Goal: Transaction & Acquisition: Purchase product/service

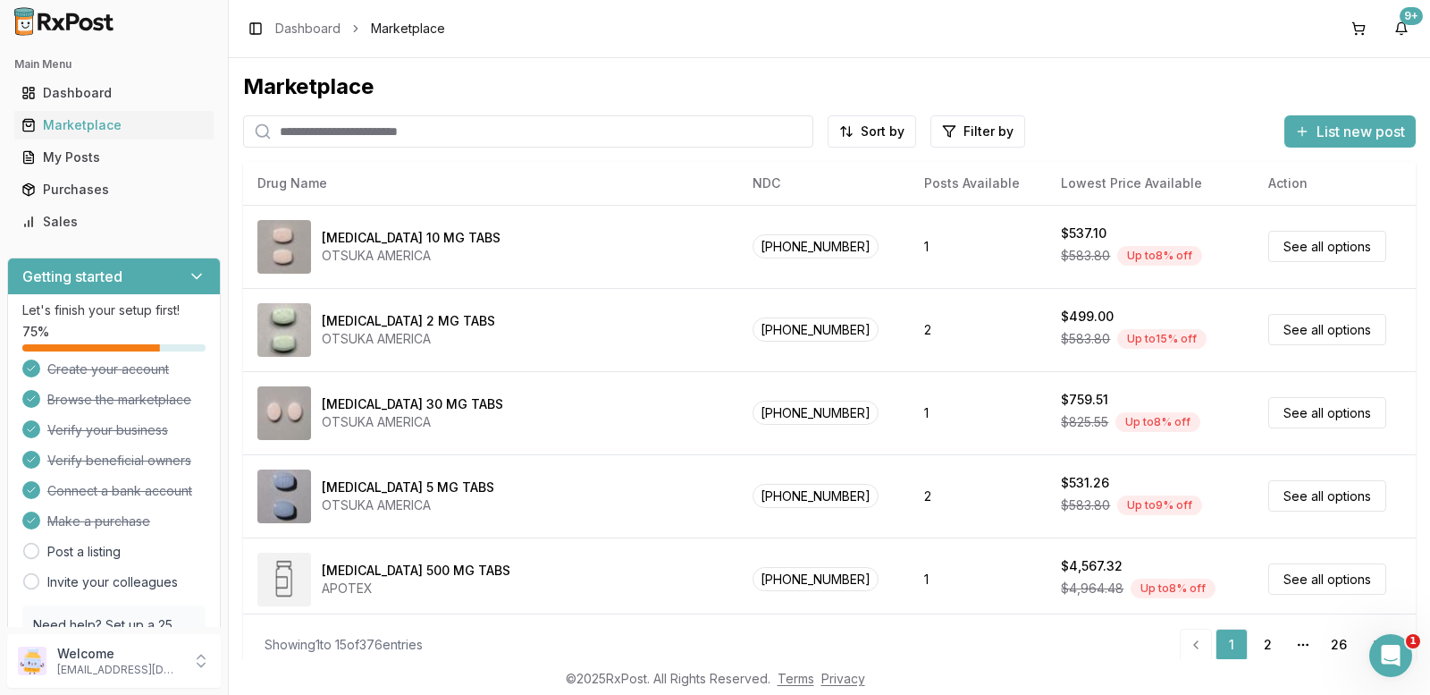
click at [438, 138] on input "search" at bounding box center [528, 131] width 570 height 32
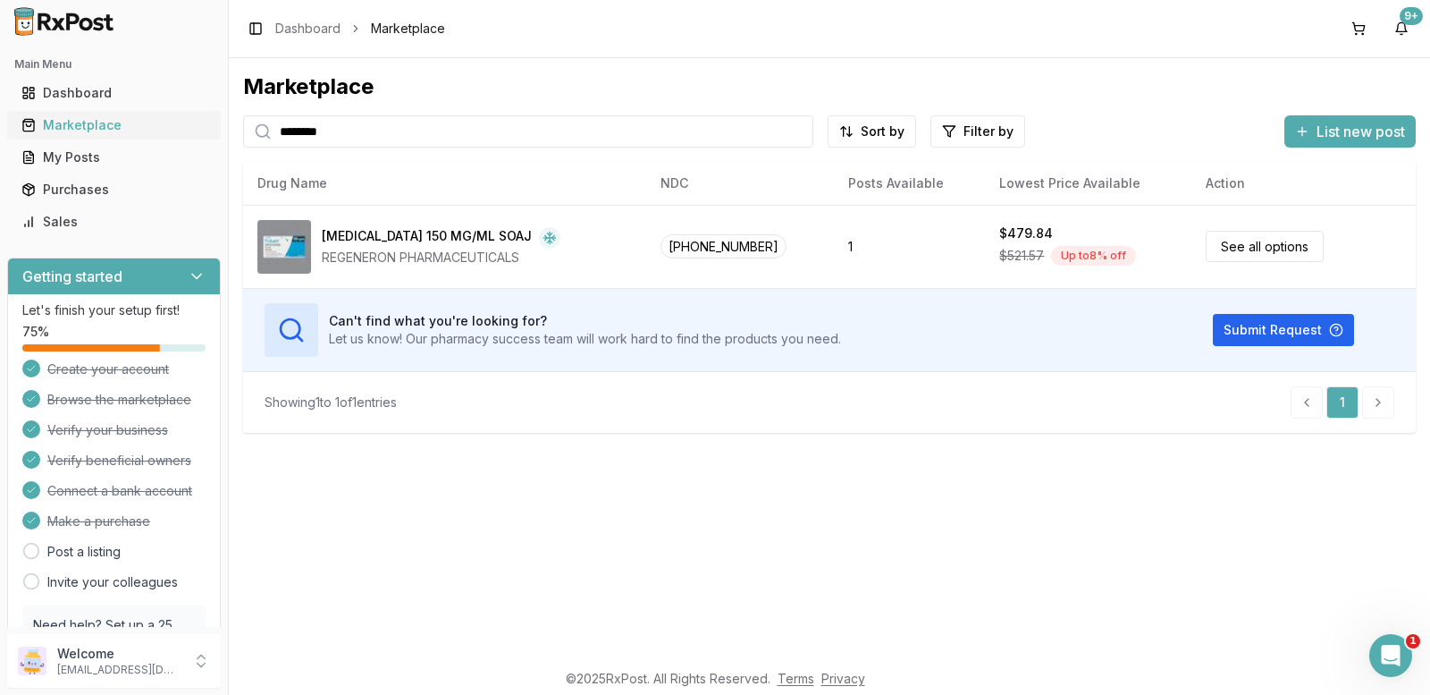
drag, startPoint x: 512, startPoint y: 135, endPoint x: 87, endPoint y: 114, distance: 426.0
click at [99, 116] on div "Main Menu Dashboard Marketplace My Posts Purchases Sales Getting started Let's …" at bounding box center [715, 347] width 1430 height 695
type input "******"
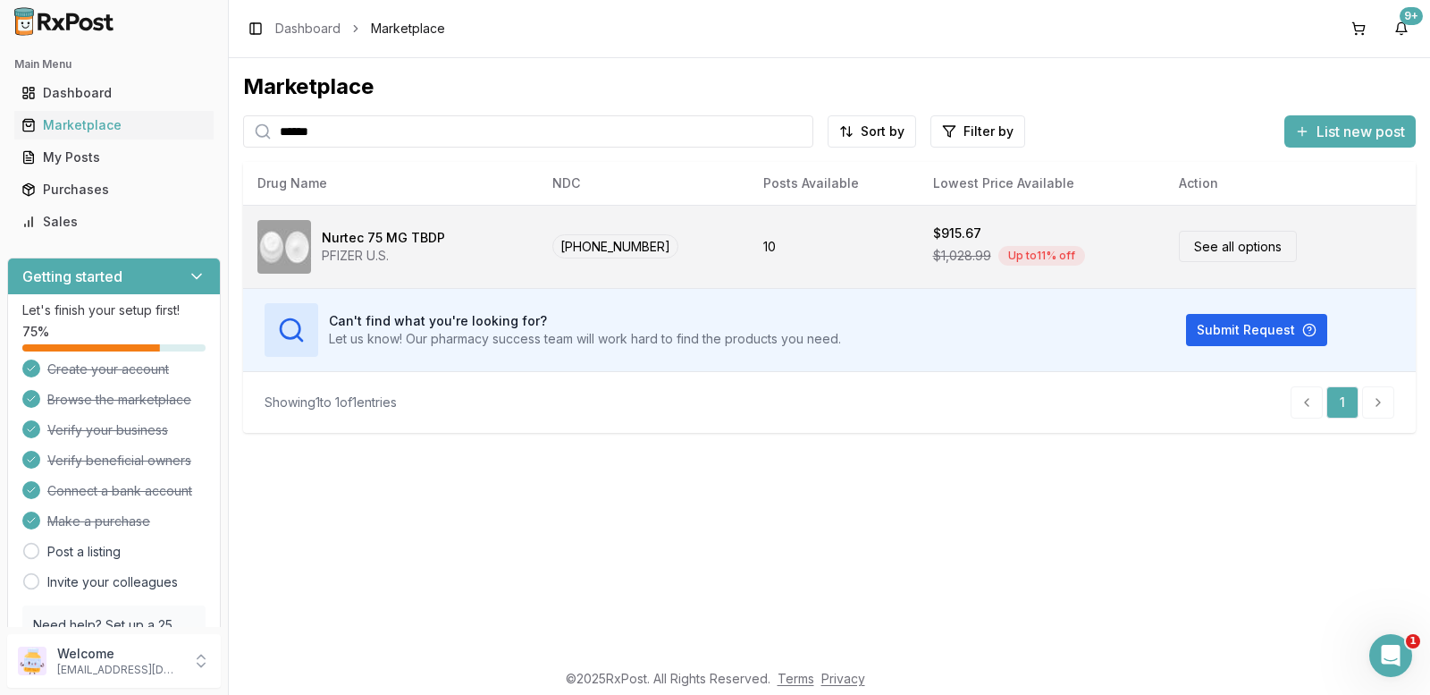
click at [1207, 252] on link "See all options" at bounding box center [1238, 246] width 118 height 31
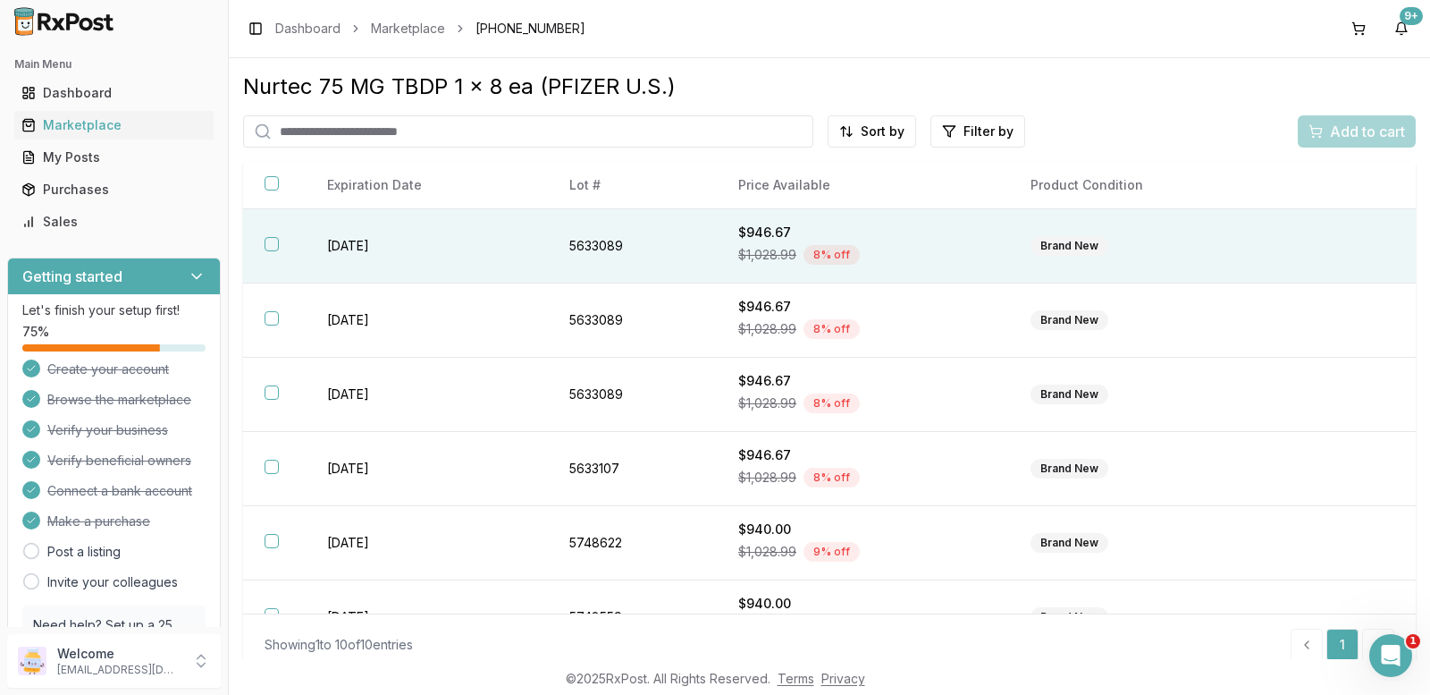
click at [271, 247] on button "button" at bounding box center [272, 244] width 14 height 14
click at [1330, 133] on span "Add to cart" at bounding box center [1367, 131] width 75 height 21
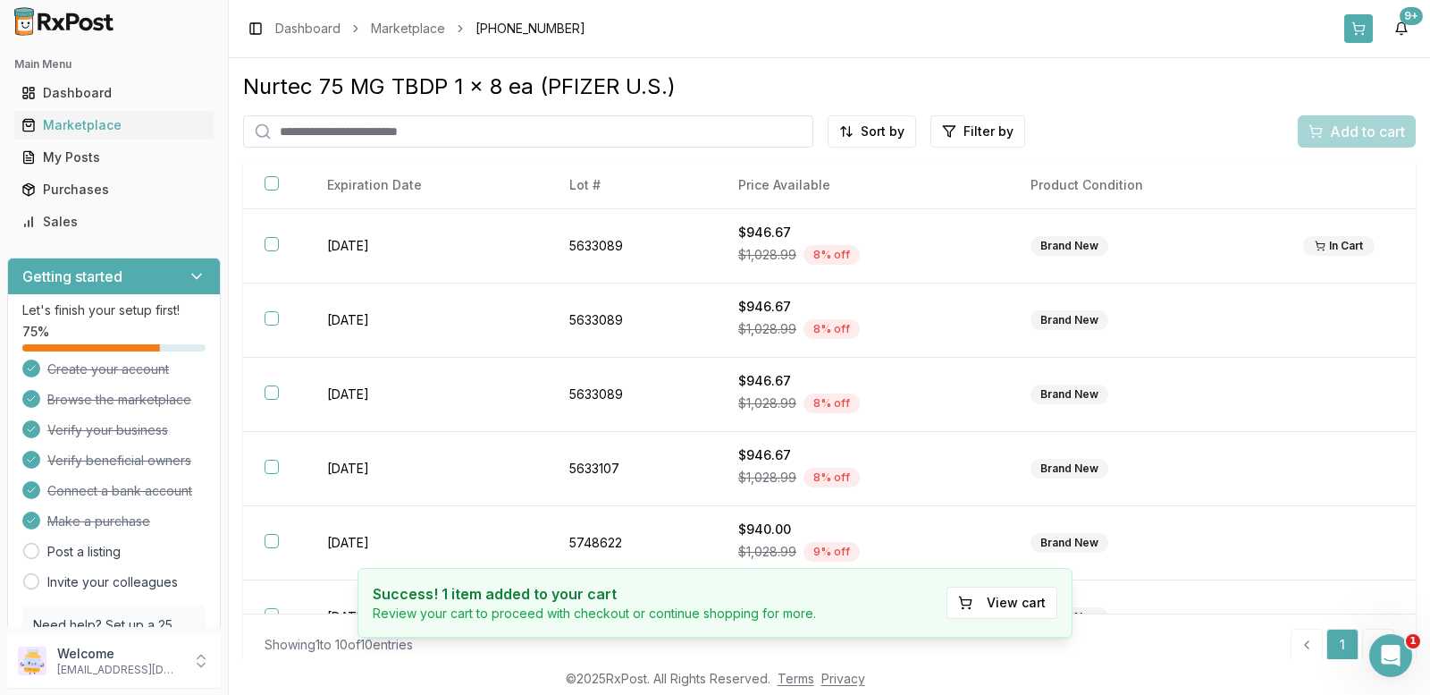
click at [1362, 30] on button at bounding box center [1358, 28] width 29 height 29
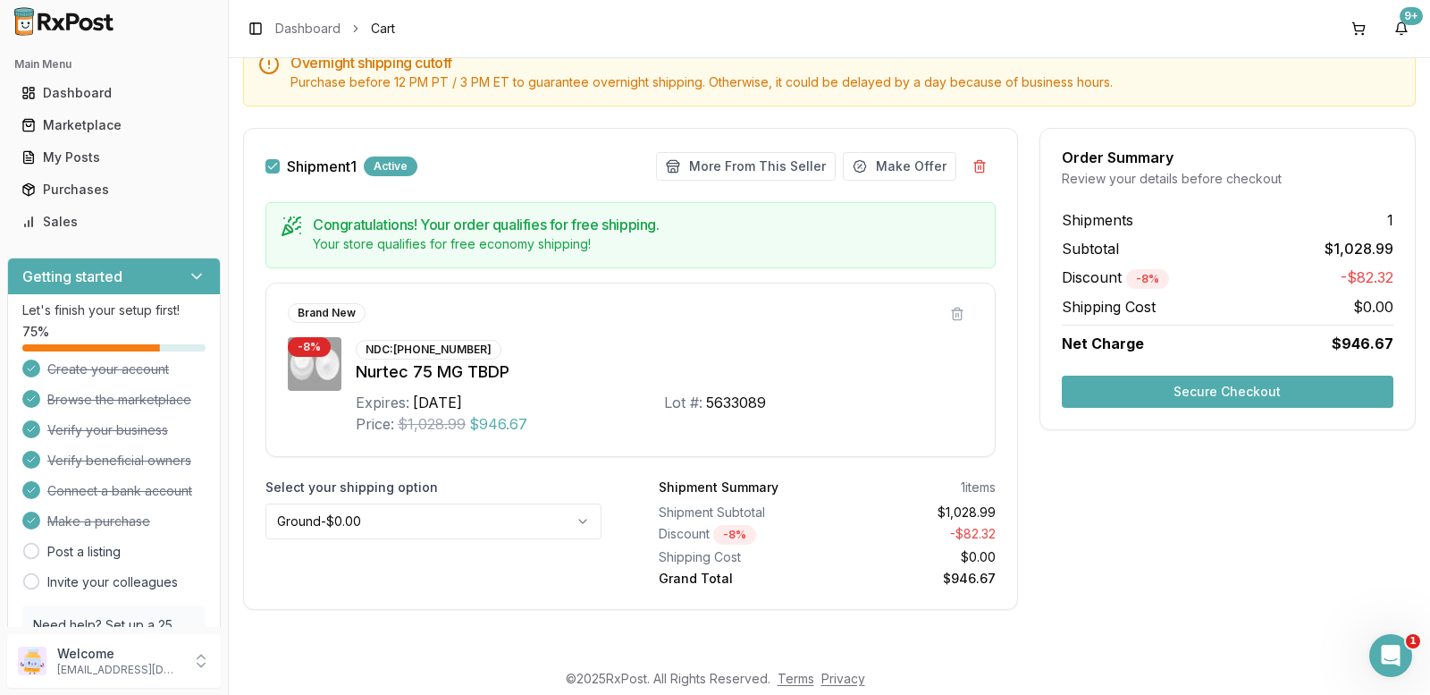
scroll to position [192, 0]
click at [1186, 391] on button "Secure Checkout" at bounding box center [1228, 391] width 332 height 32
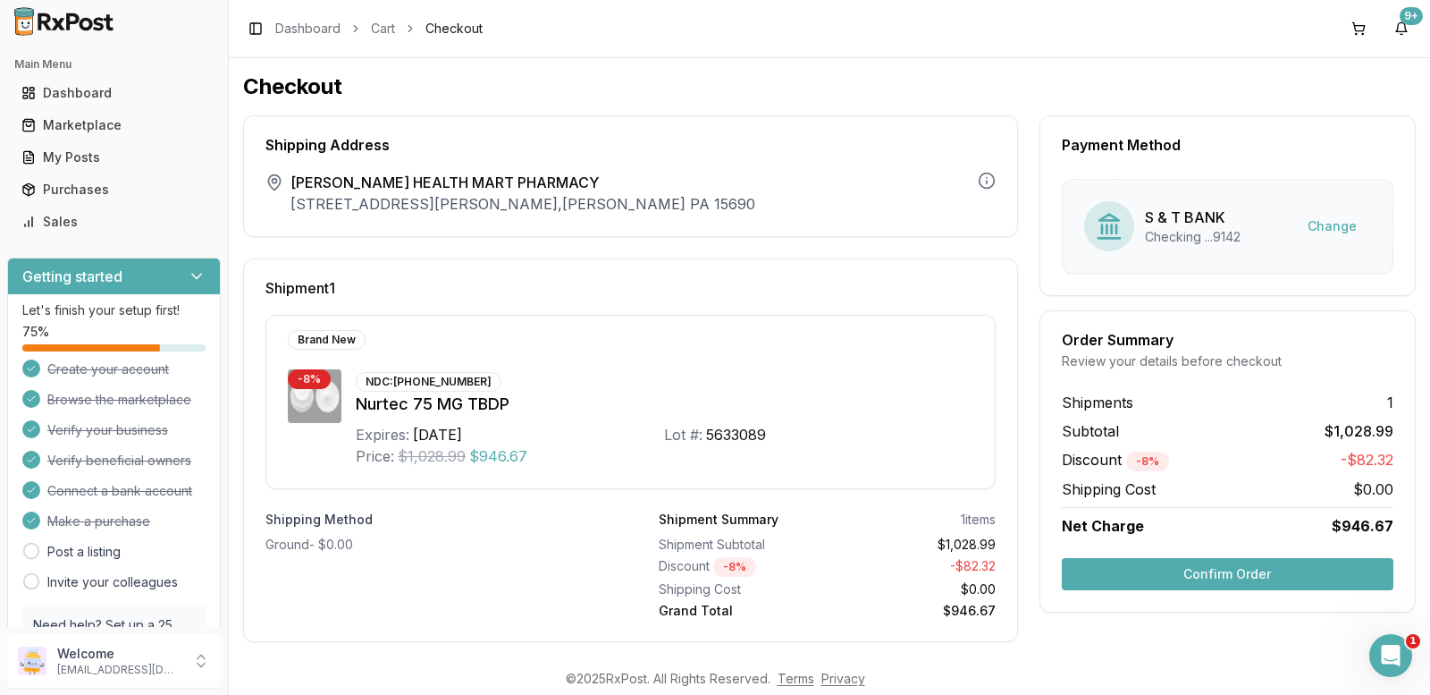
click at [1168, 569] on button "Confirm Order" at bounding box center [1228, 574] width 332 height 32
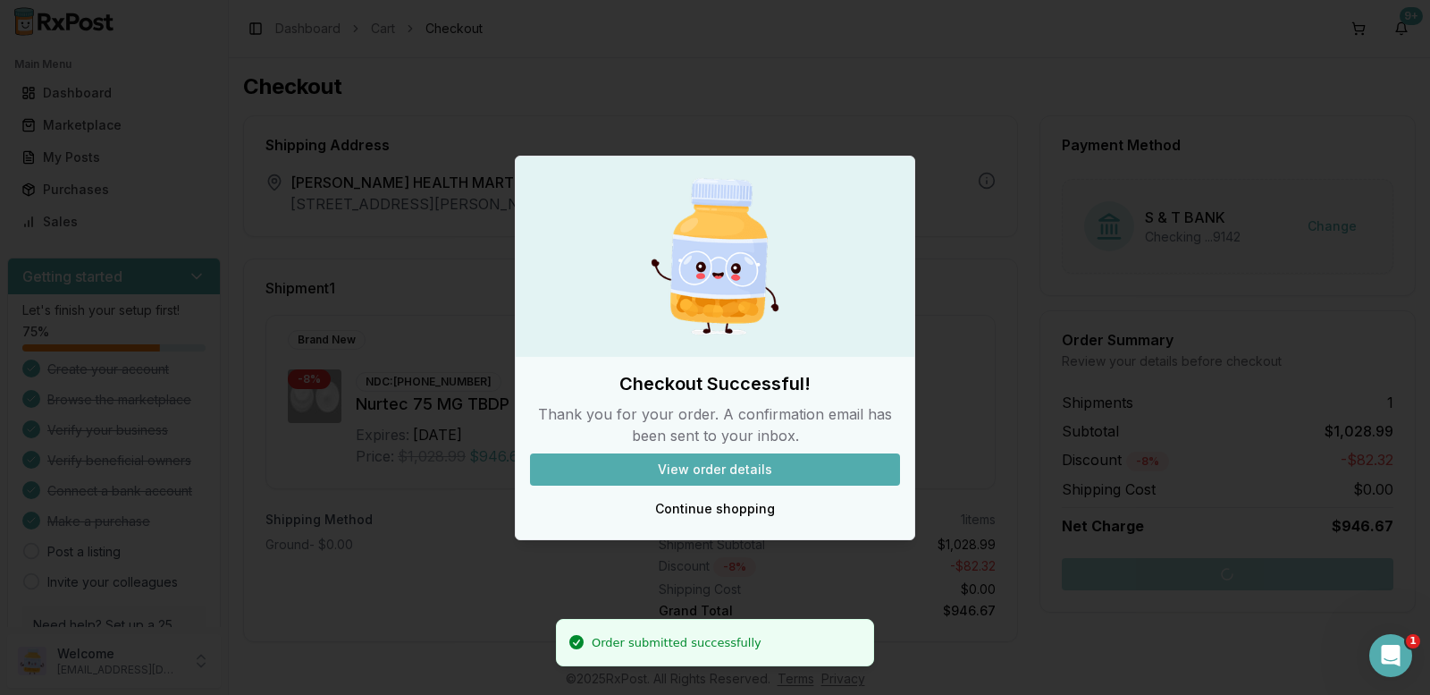
click at [814, 467] on button "View order details" at bounding box center [715, 469] width 370 height 32
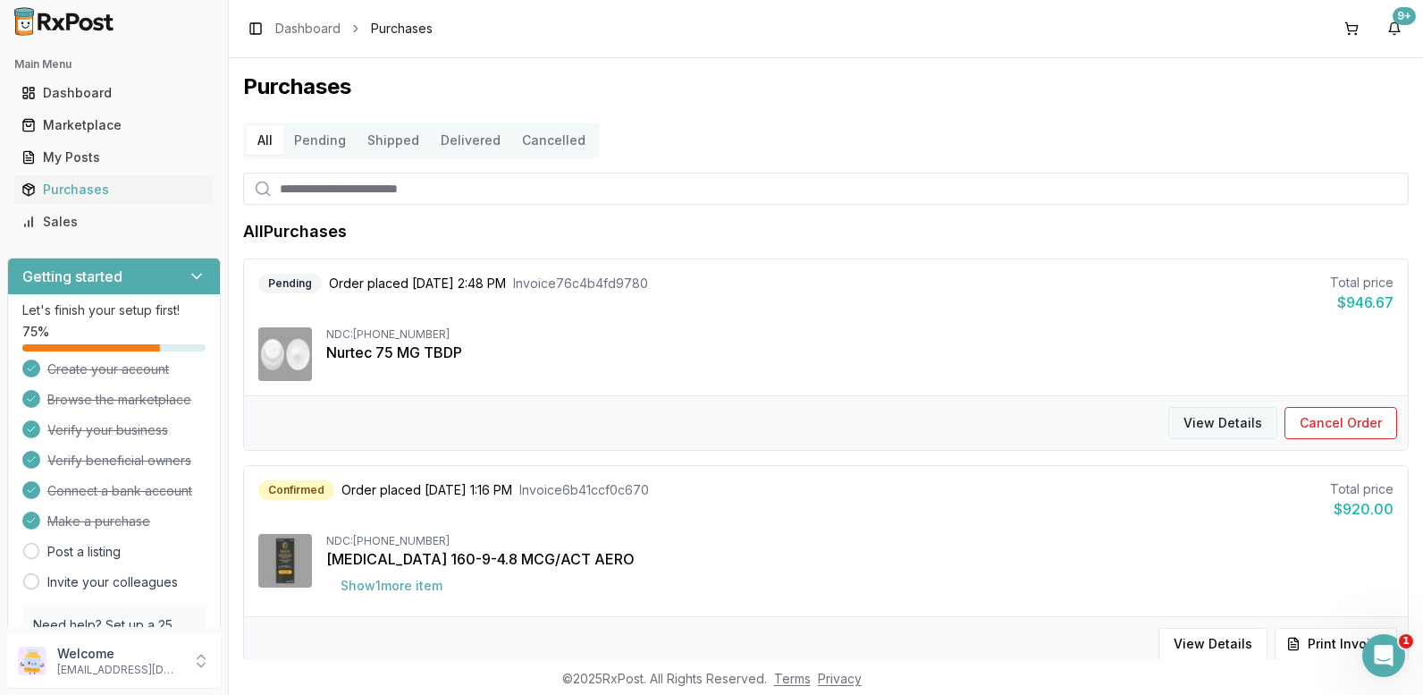
click at [1234, 432] on button "View Details" at bounding box center [1222, 423] width 109 height 32
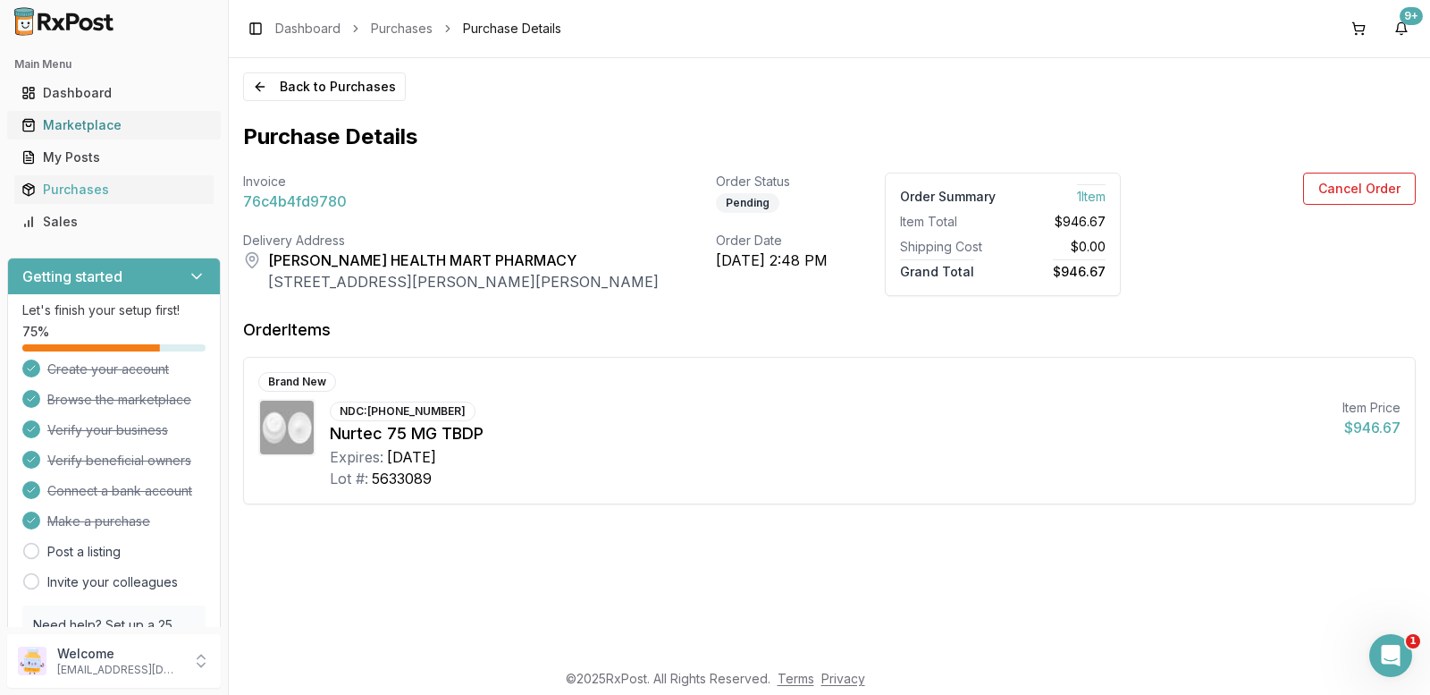
click at [77, 124] on div "Marketplace" at bounding box center [113, 125] width 185 height 18
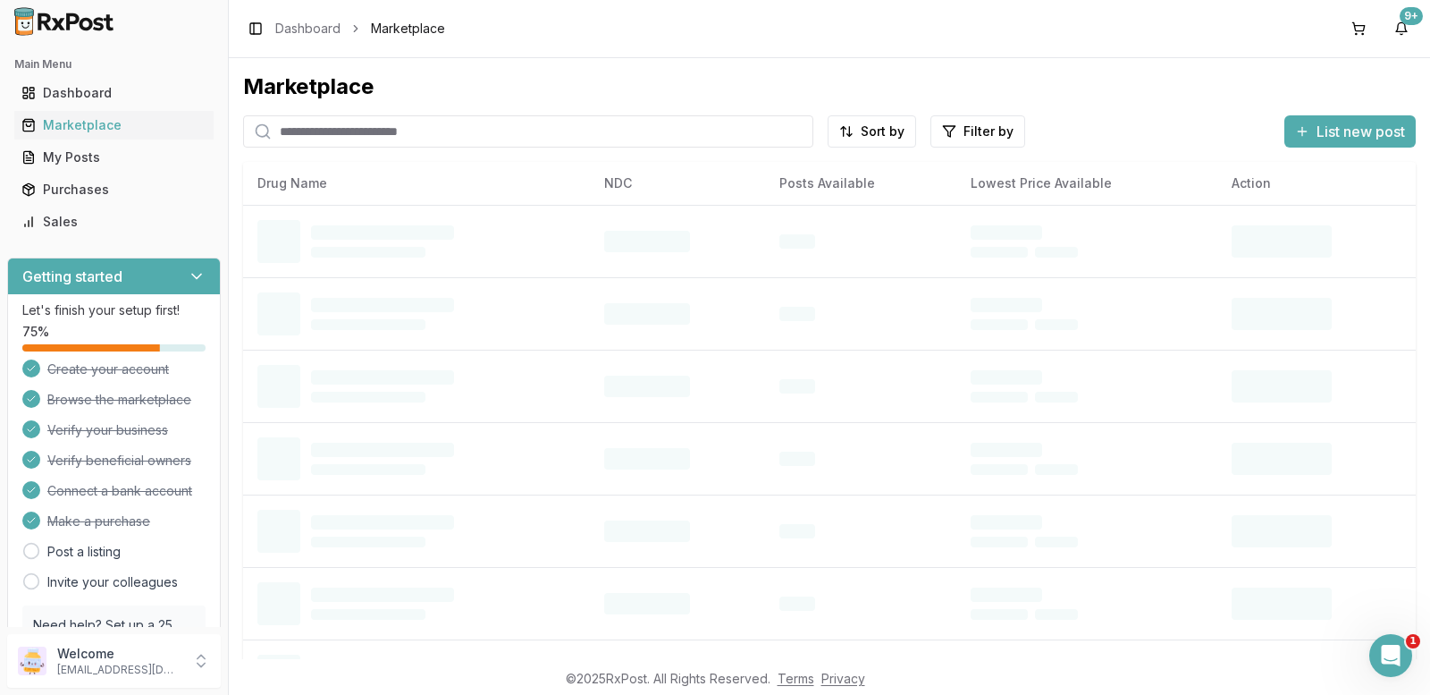
click at [383, 138] on input "search" at bounding box center [528, 131] width 570 height 32
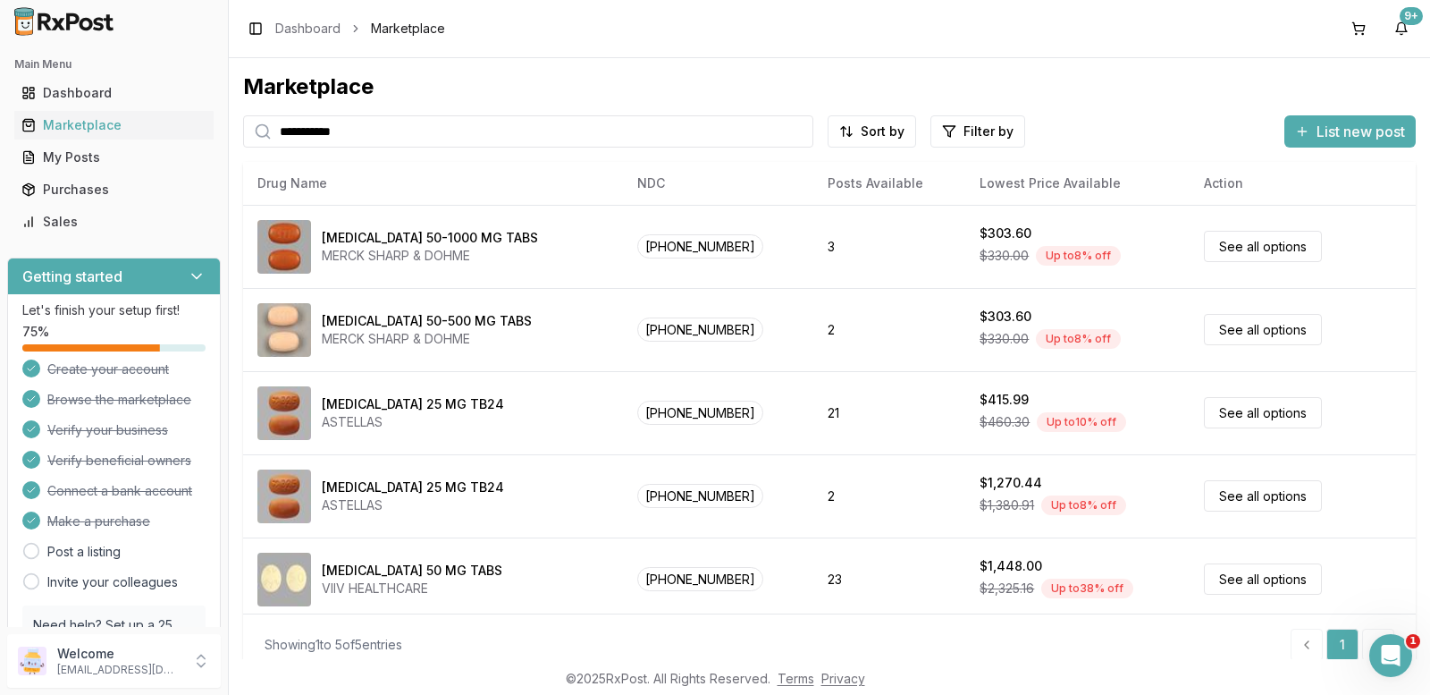
click at [331, 132] on input "**********" at bounding box center [528, 131] width 570 height 32
type input "**********"
